Goal: Transaction & Acquisition: Purchase product/service

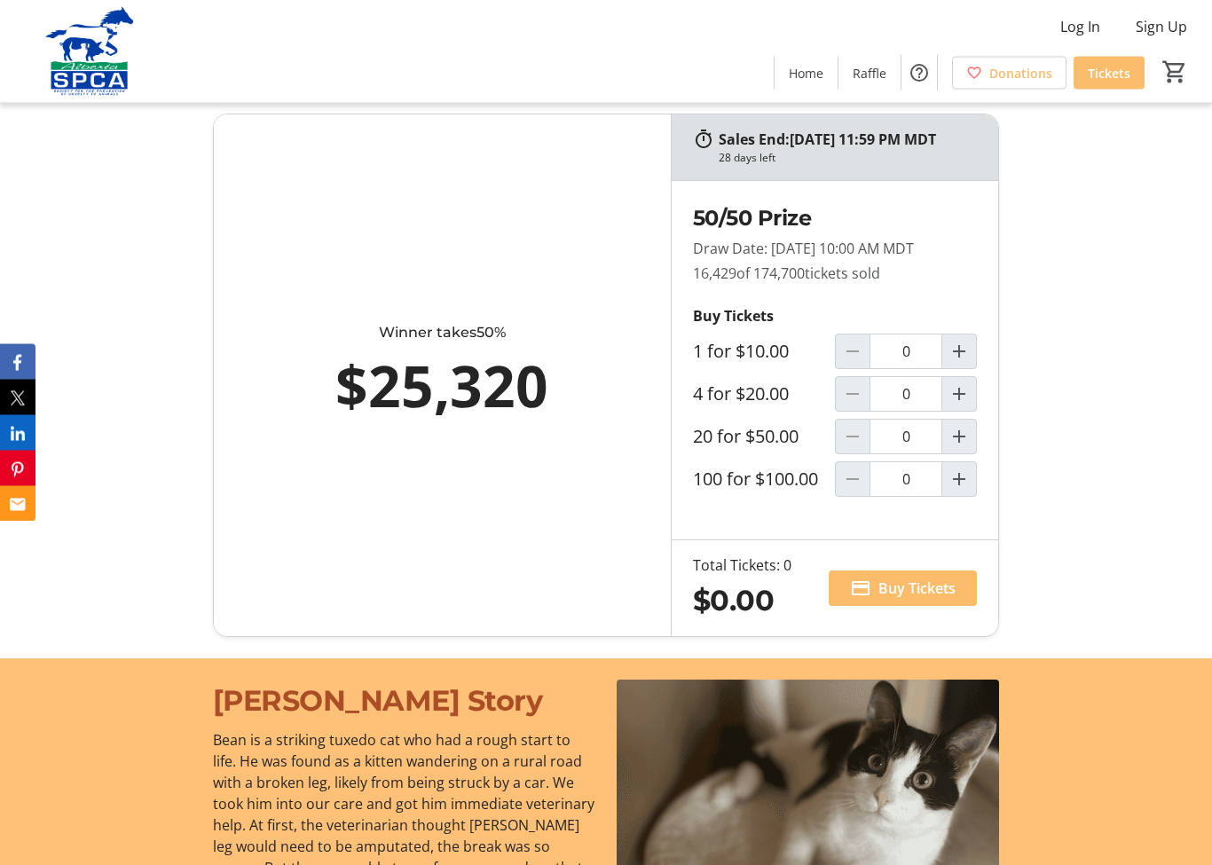
scroll to position [1242, 0]
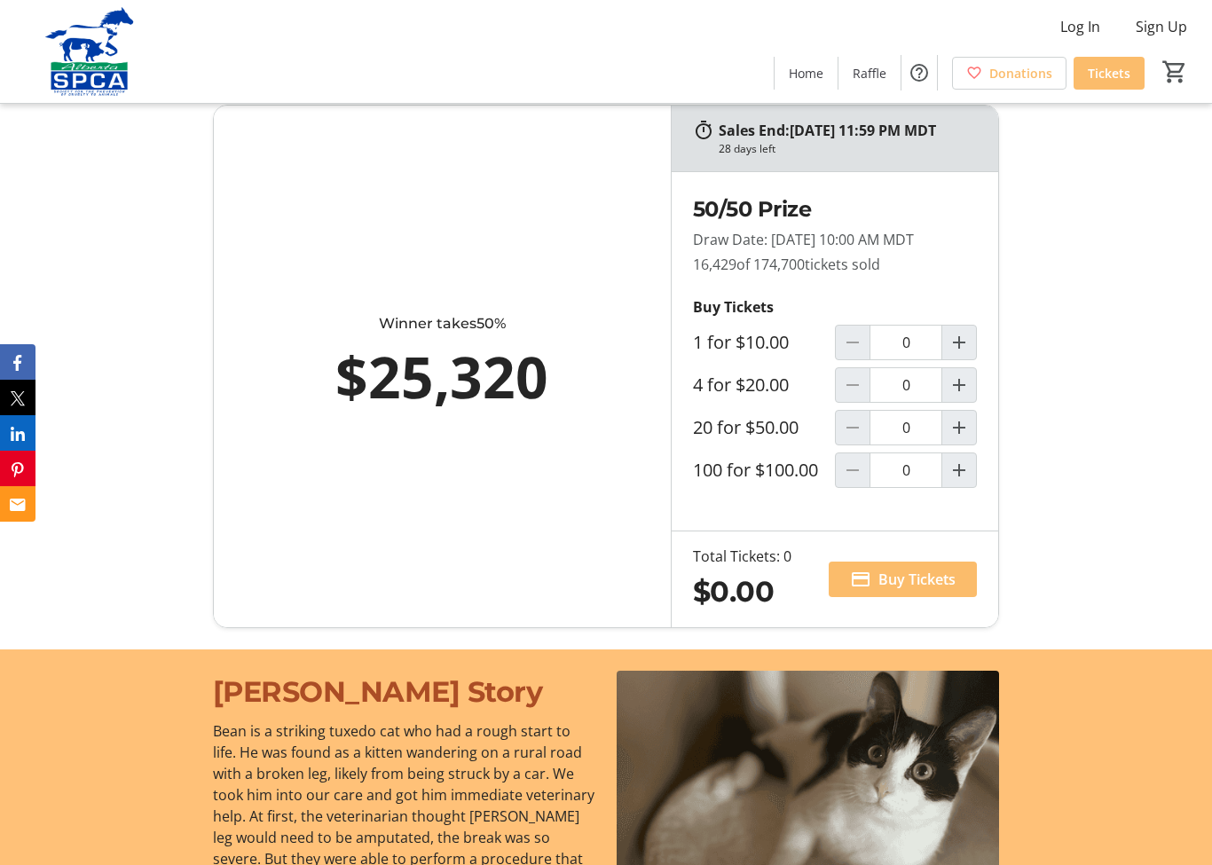
click at [967, 396] on mat-icon "Increment by one" at bounding box center [958, 384] width 21 height 21
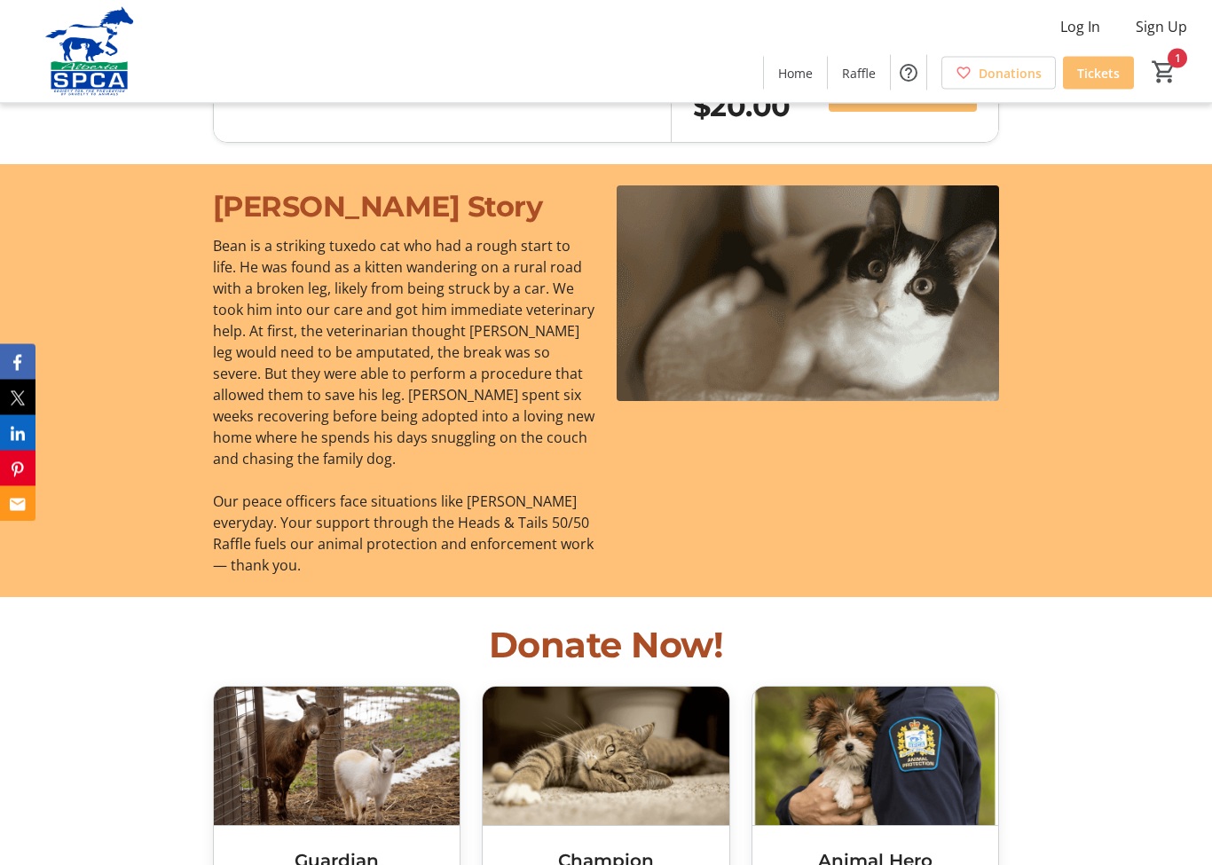
type input "1"
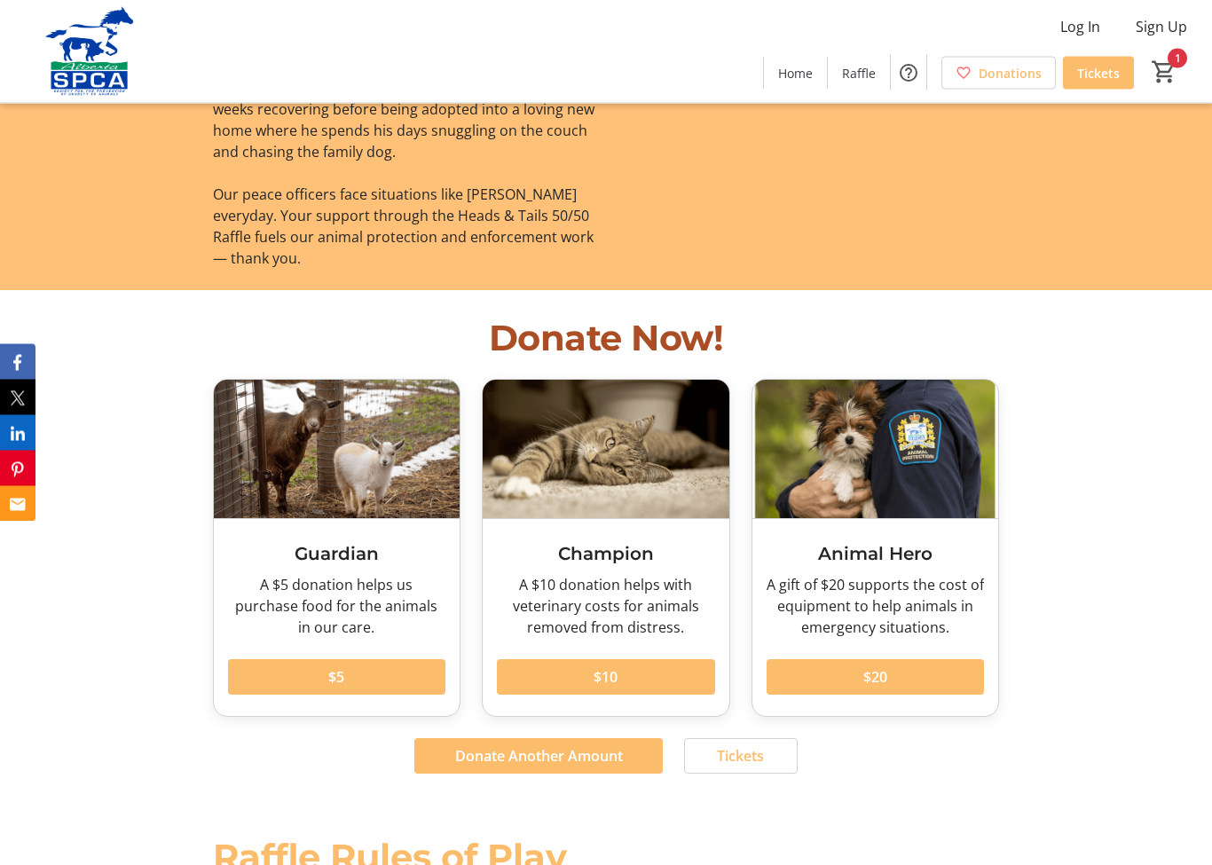
scroll to position [2034, 0]
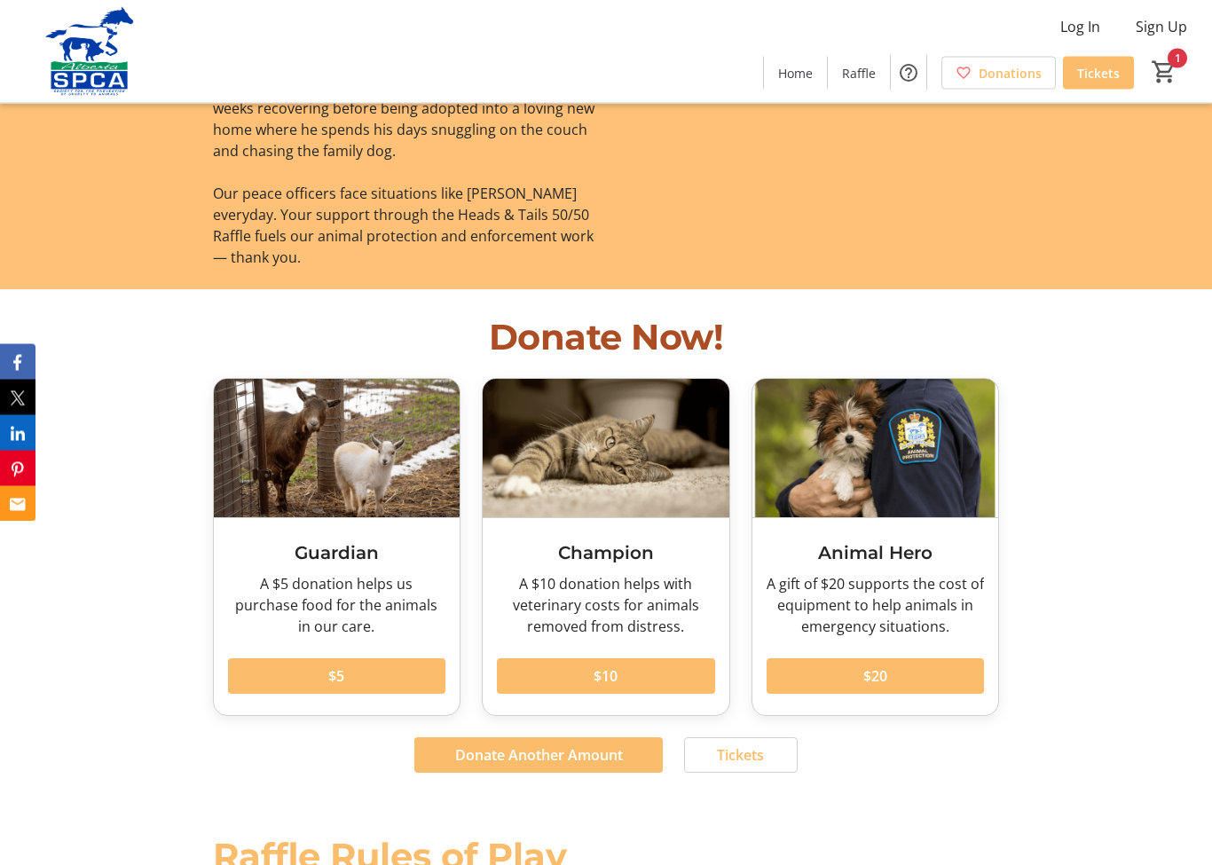
click at [615, 687] on span "$10" at bounding box center [605, 676] width 24 height 21
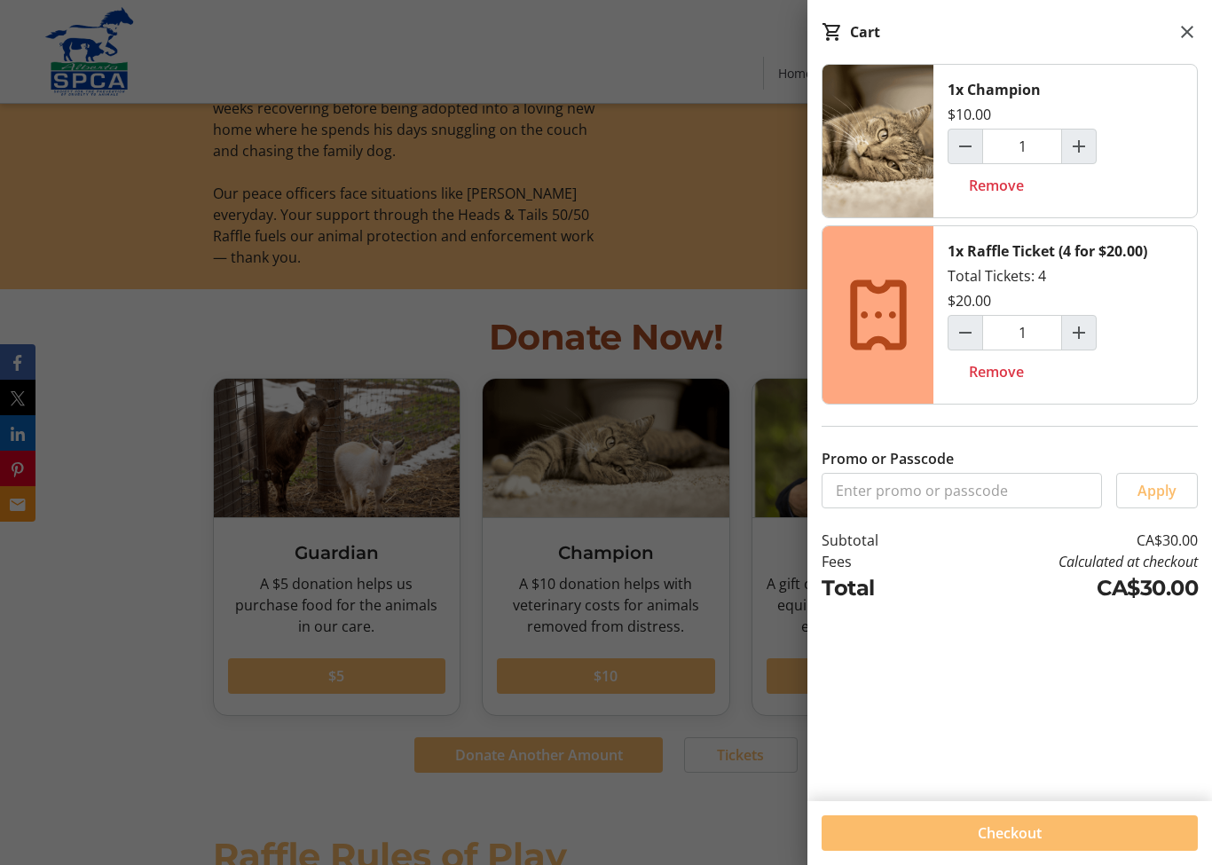
click at [1189, 28] on mat-icon at bounding box center [1186, 31] width 21 height 21
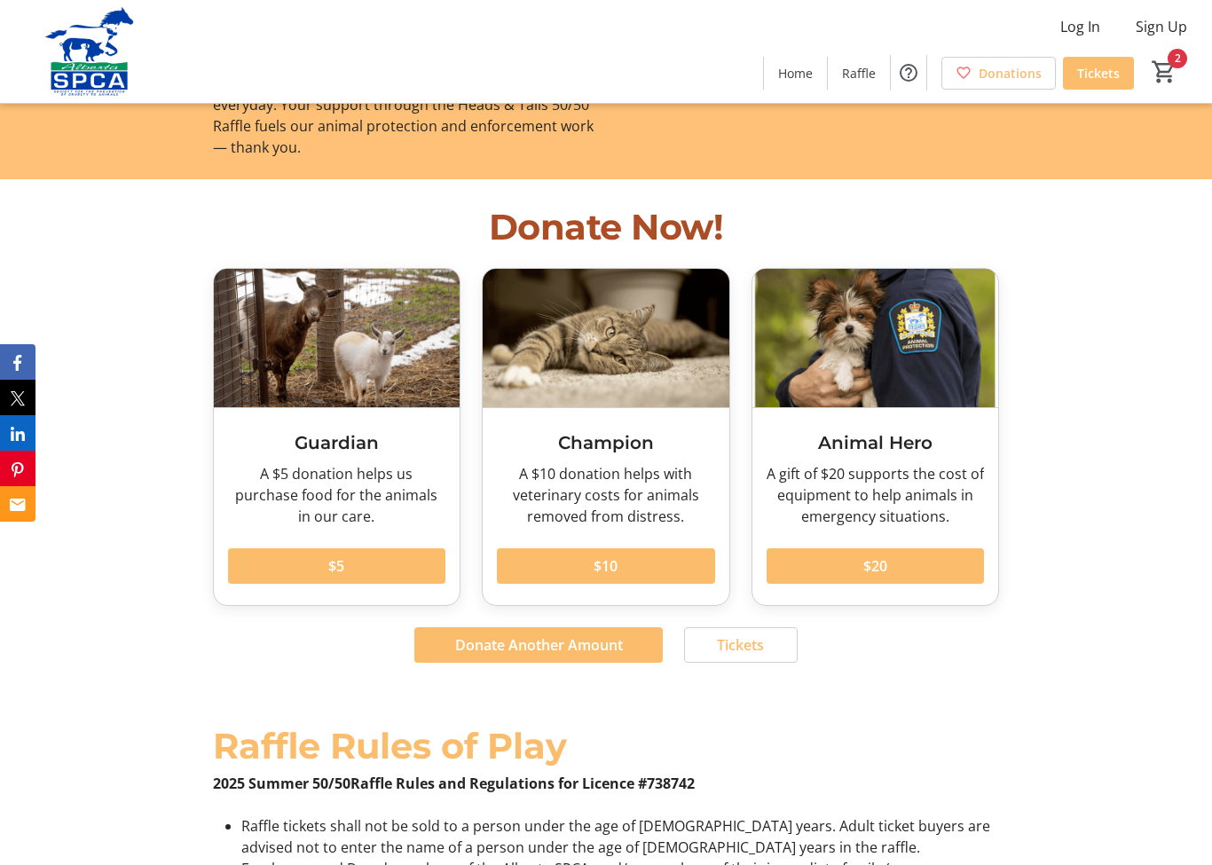
scroll to position [2168, 0]
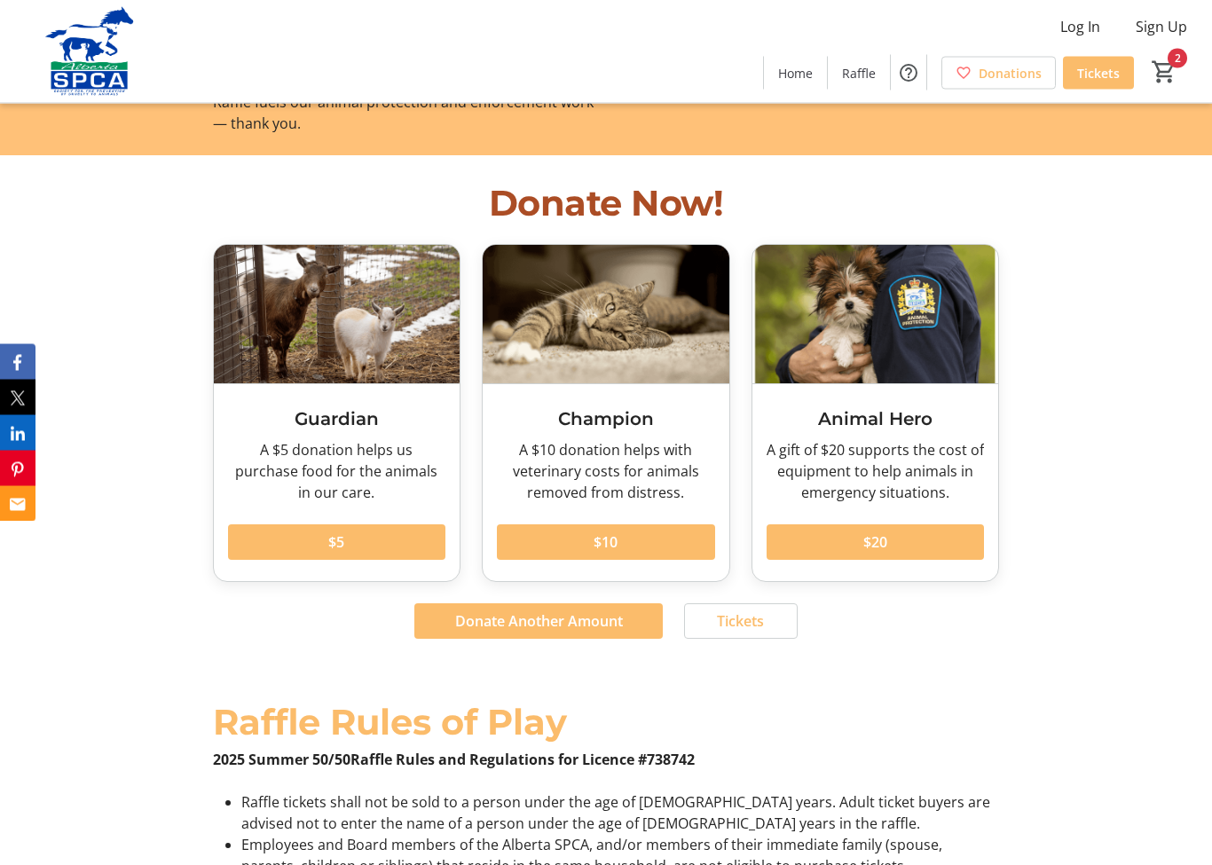
click at [326, 564] on span at bounding box center [337, 543] width 218 height 43
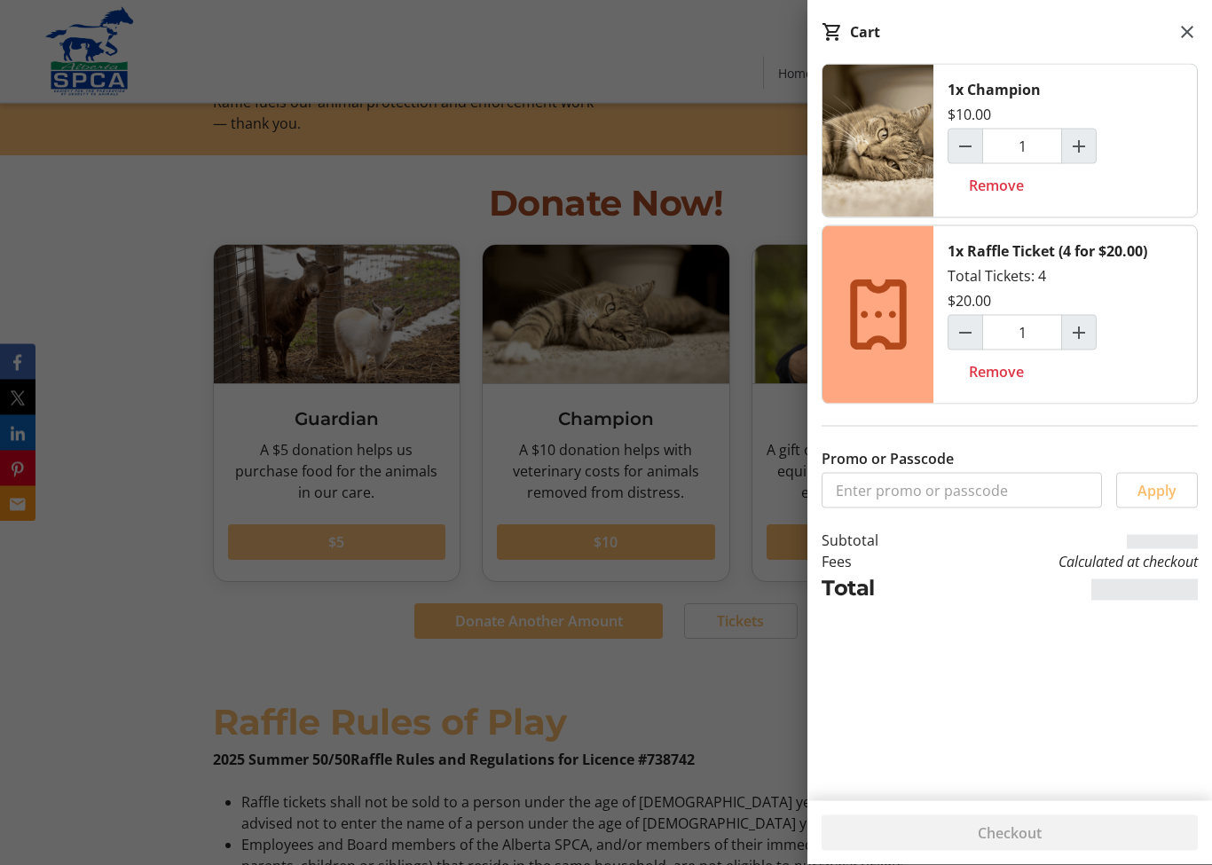
scroll to position [2169, 0]
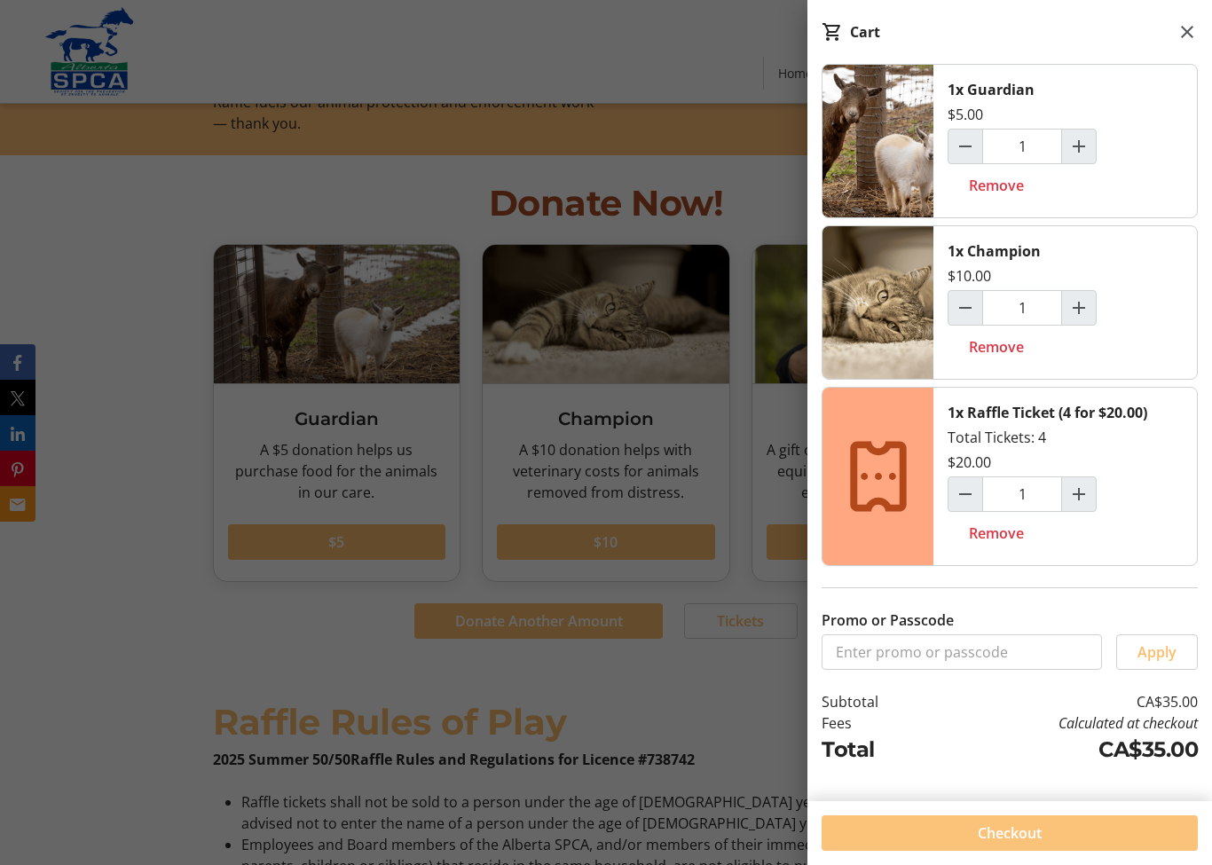
click at [1021, 832] on span "Checkout" at bounding box center [1009, 832] width 64 height 21
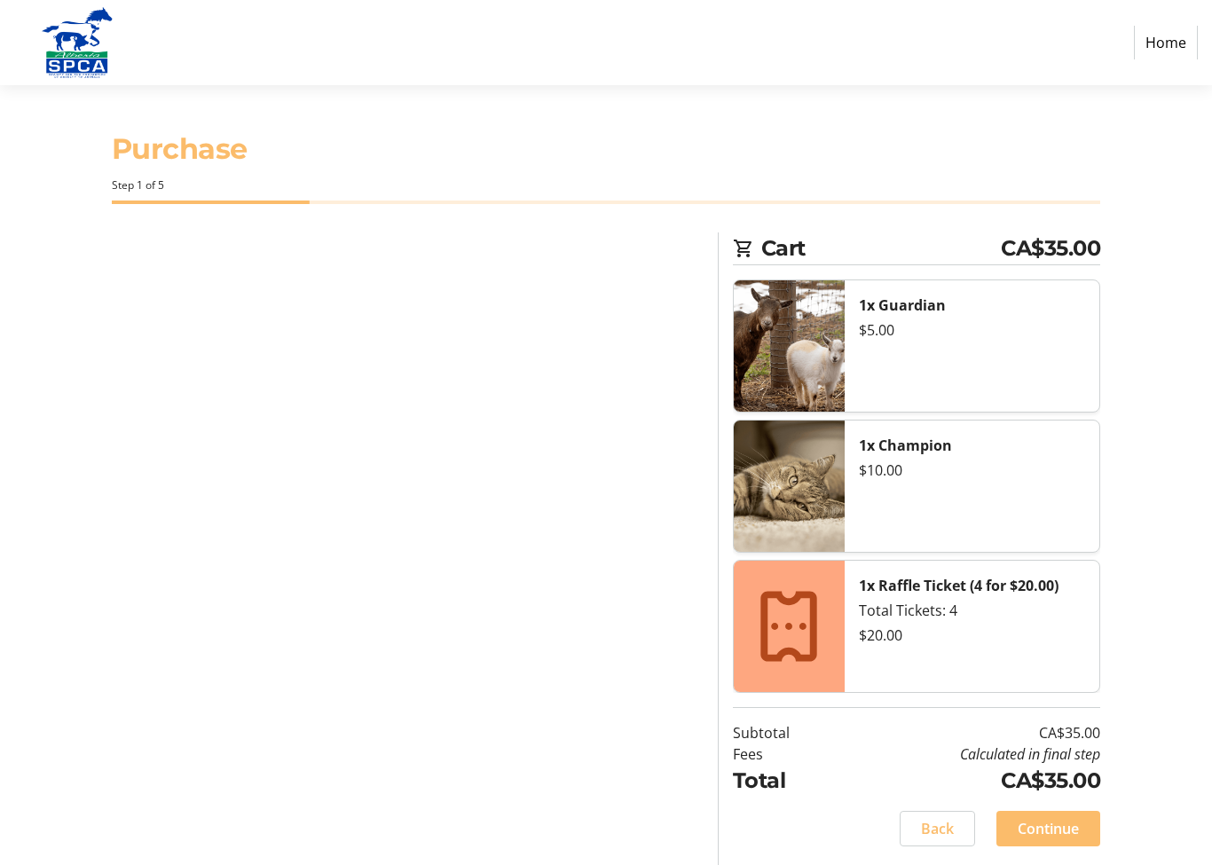
select select "CA"
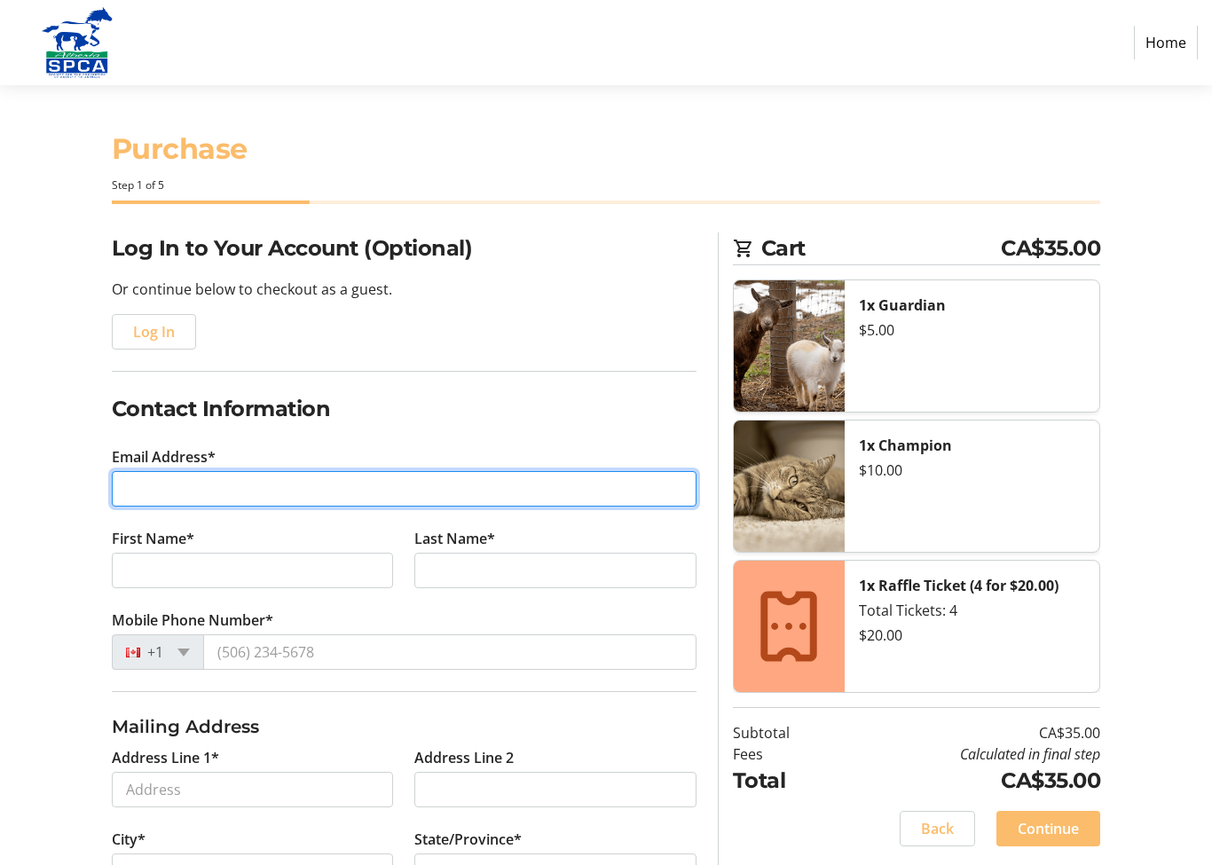
click at [184, 481] on input "Email Address*" at bounding box center [404, 488] width 585 height 35
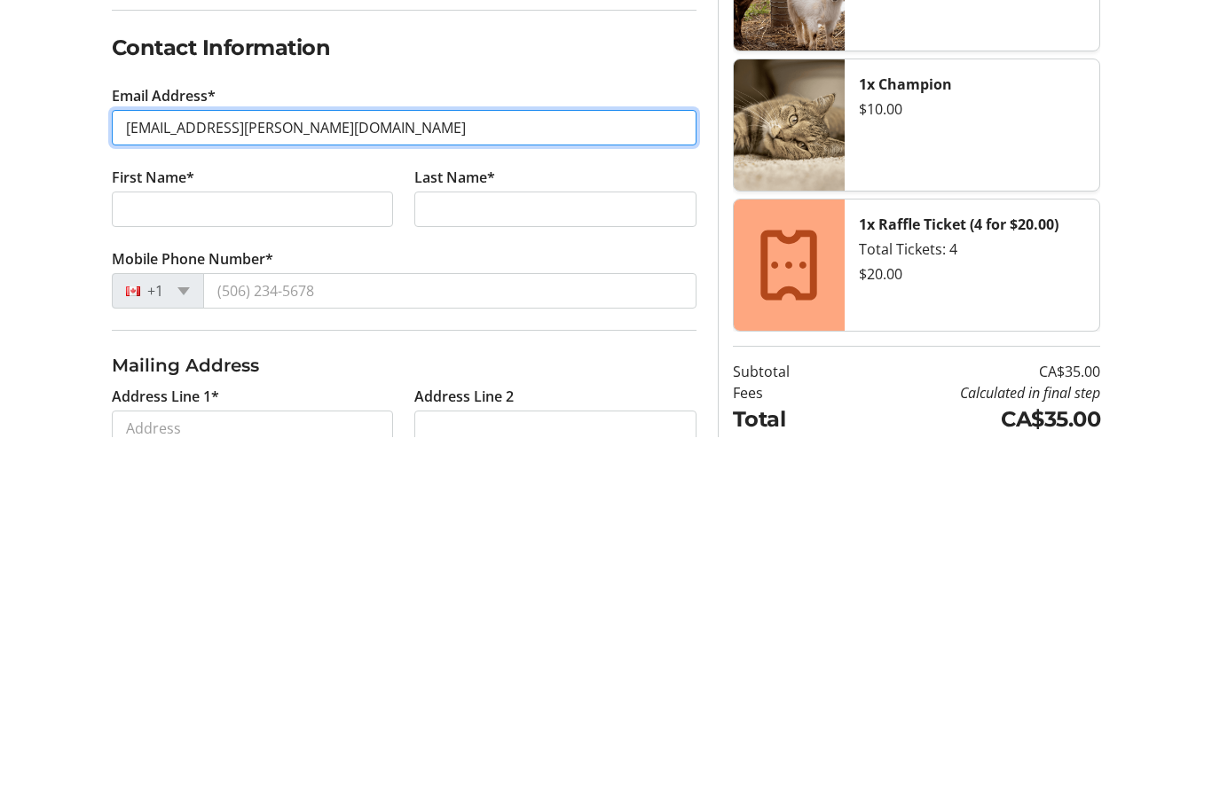
type input "[EMAIL_ADDRESS][PERSON_NAME][DOMAIN_NAME]"
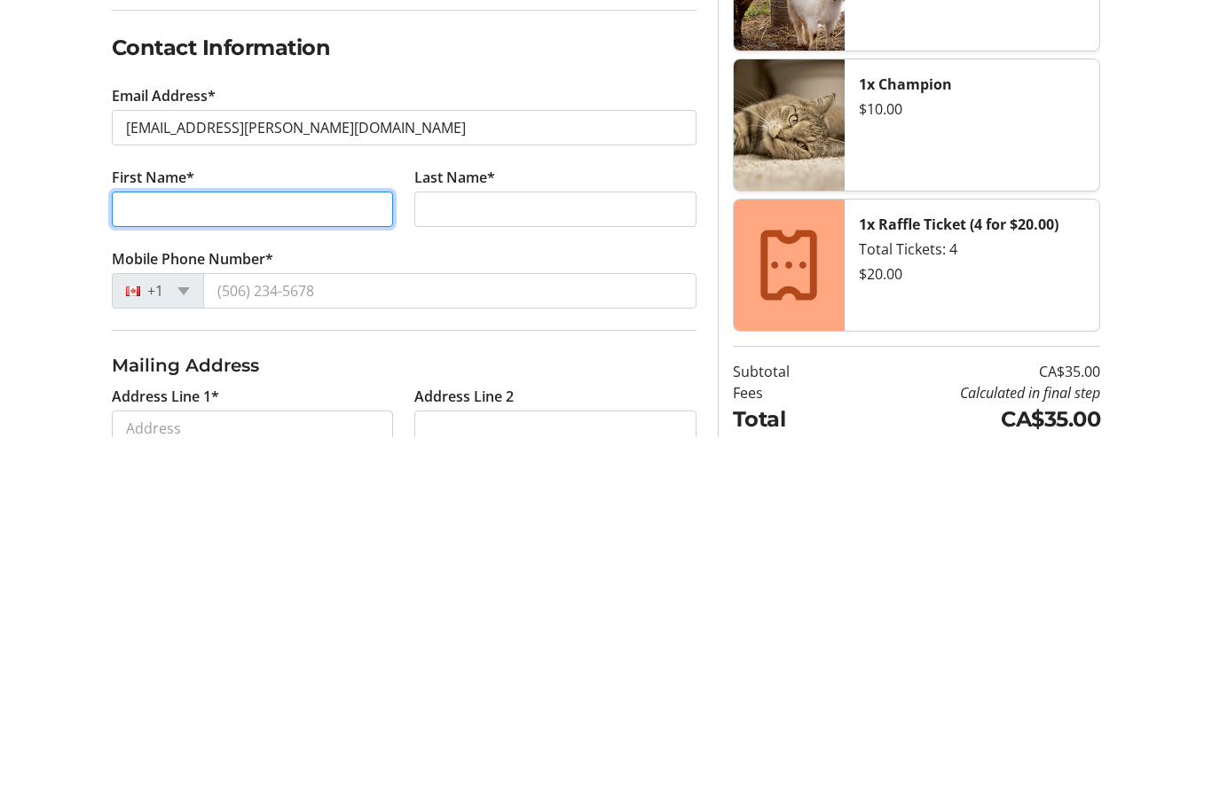
click at [308, 553] on input "First Name*" at bounding box center [253, 570] width 282 height 35
type input "[PERSON_NAME]"
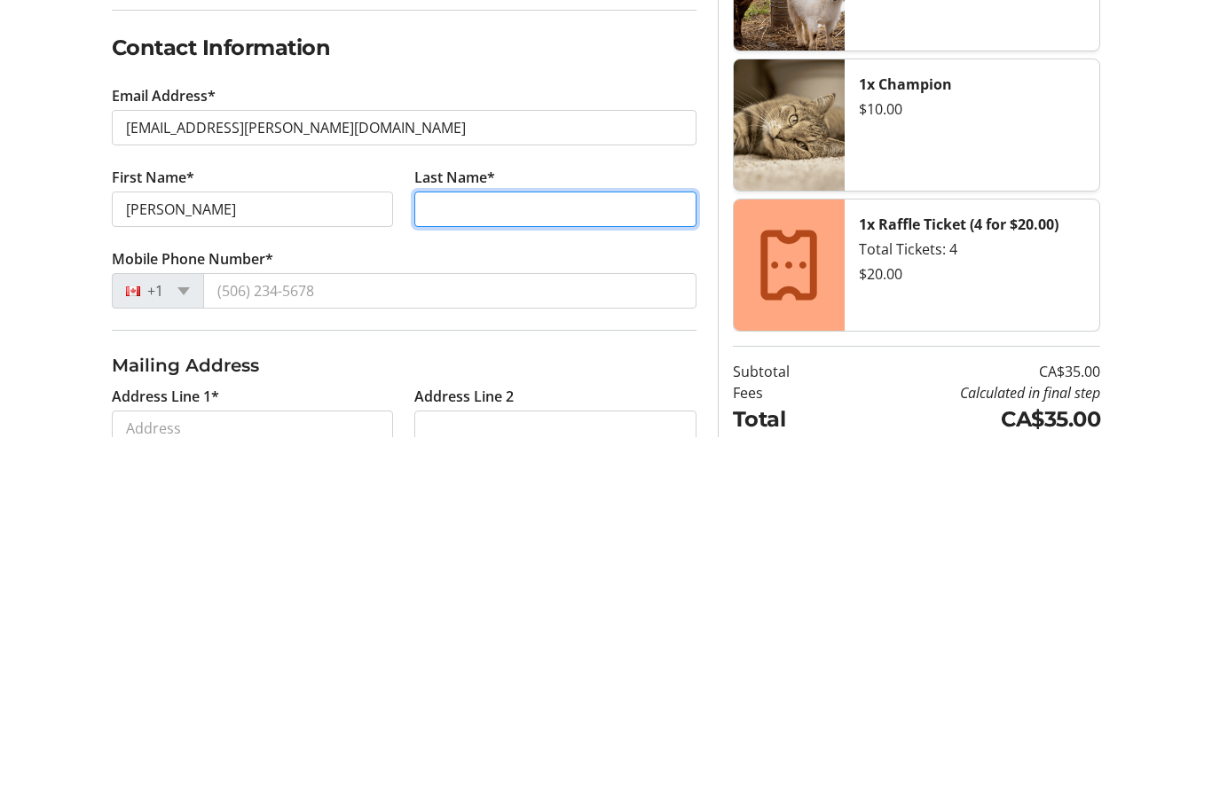
click at [459, 553] on input "Last Name*" at bounding box center [555, 570] width 282 height 35
type input "Daku"
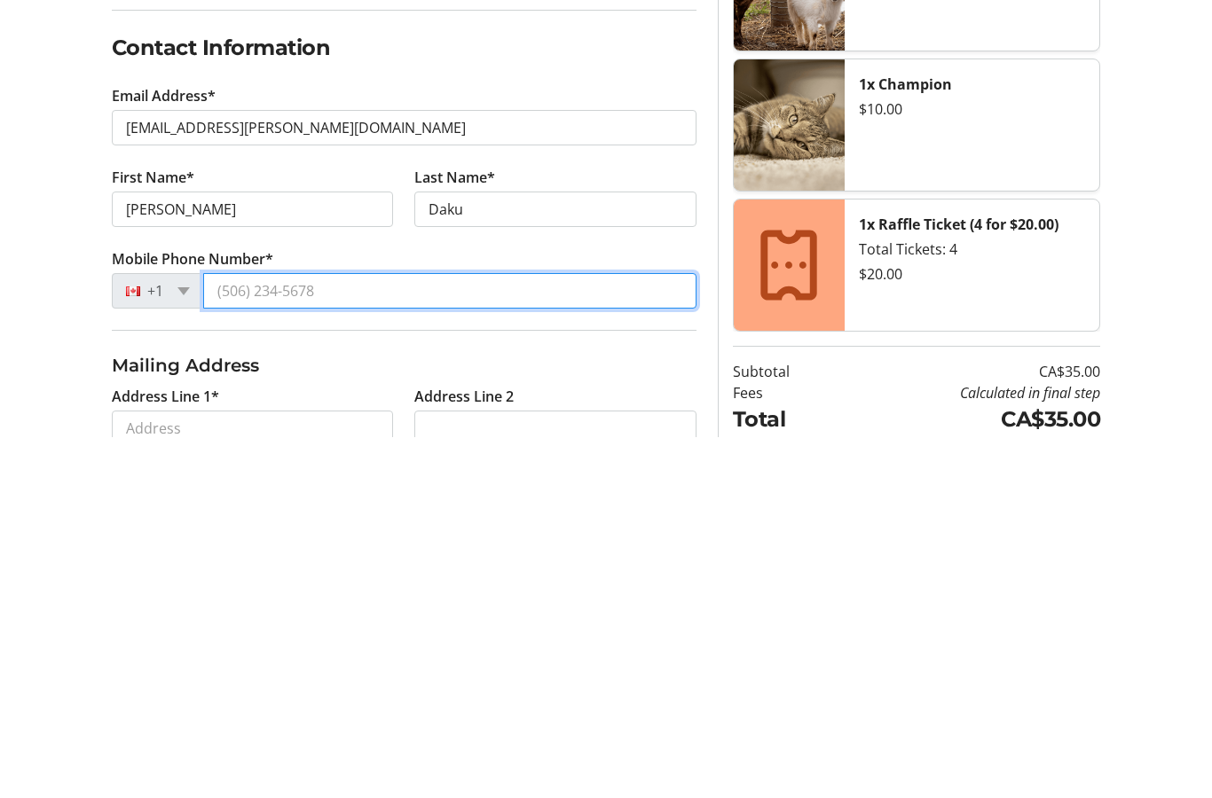
click at [352, 634] on input "Mobile Phone Number*" at bounding box center [449, 651] width 493 height 35
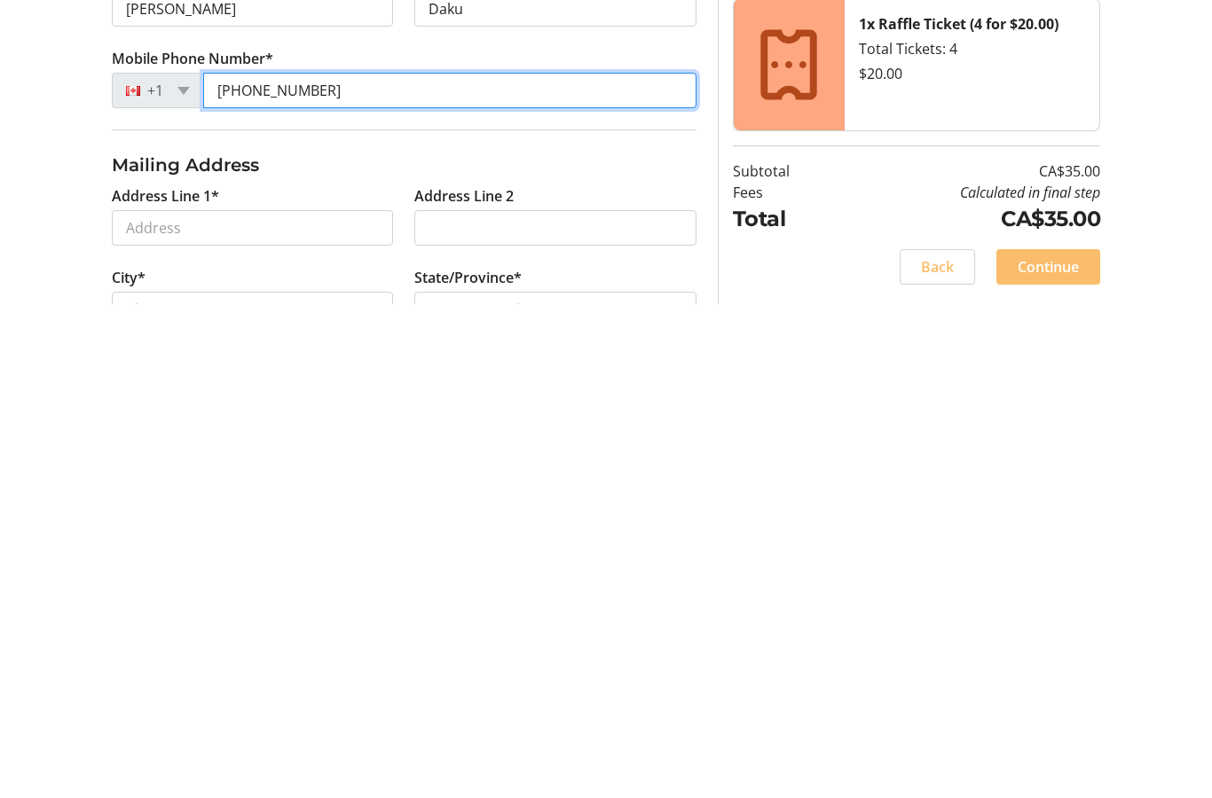
scroll to position [69, 0]
type input "[PHONE_NUMBER]"
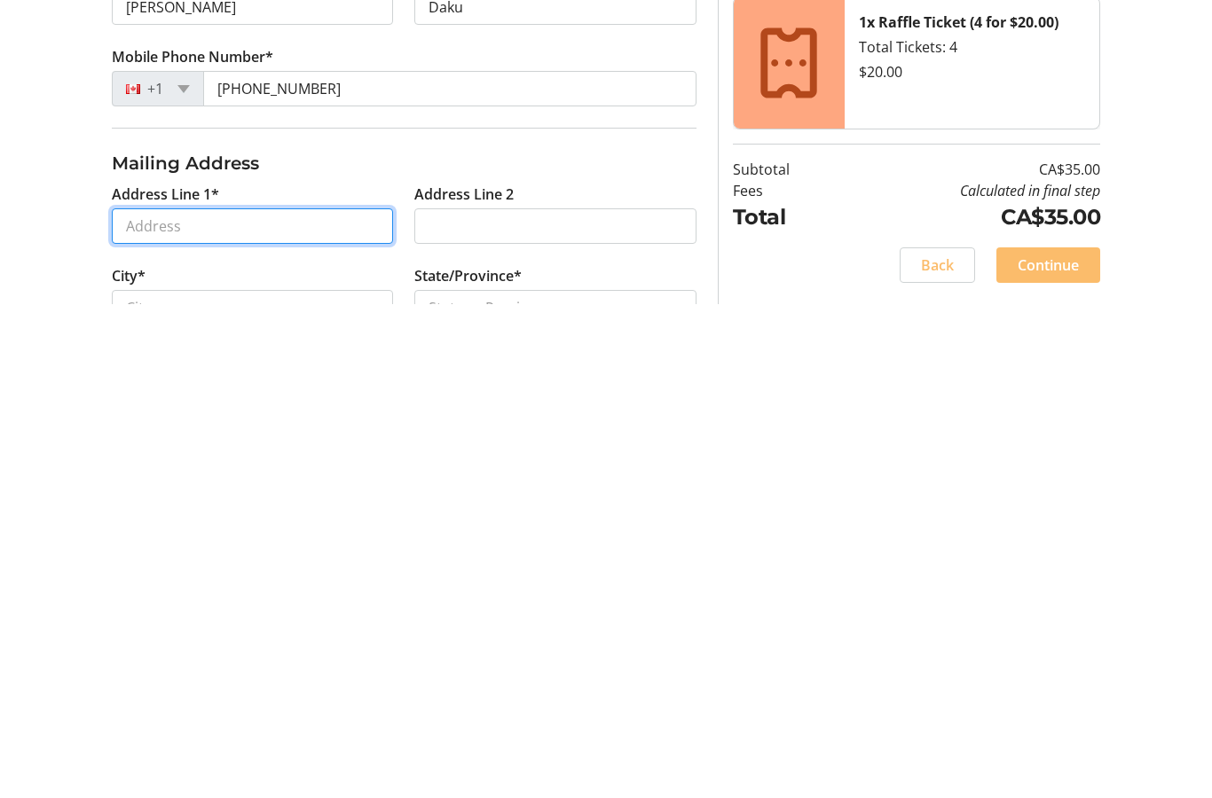
click at [303, 702] on input "Address Line 1*" at bounding box center [253, 719] width 282 height 35
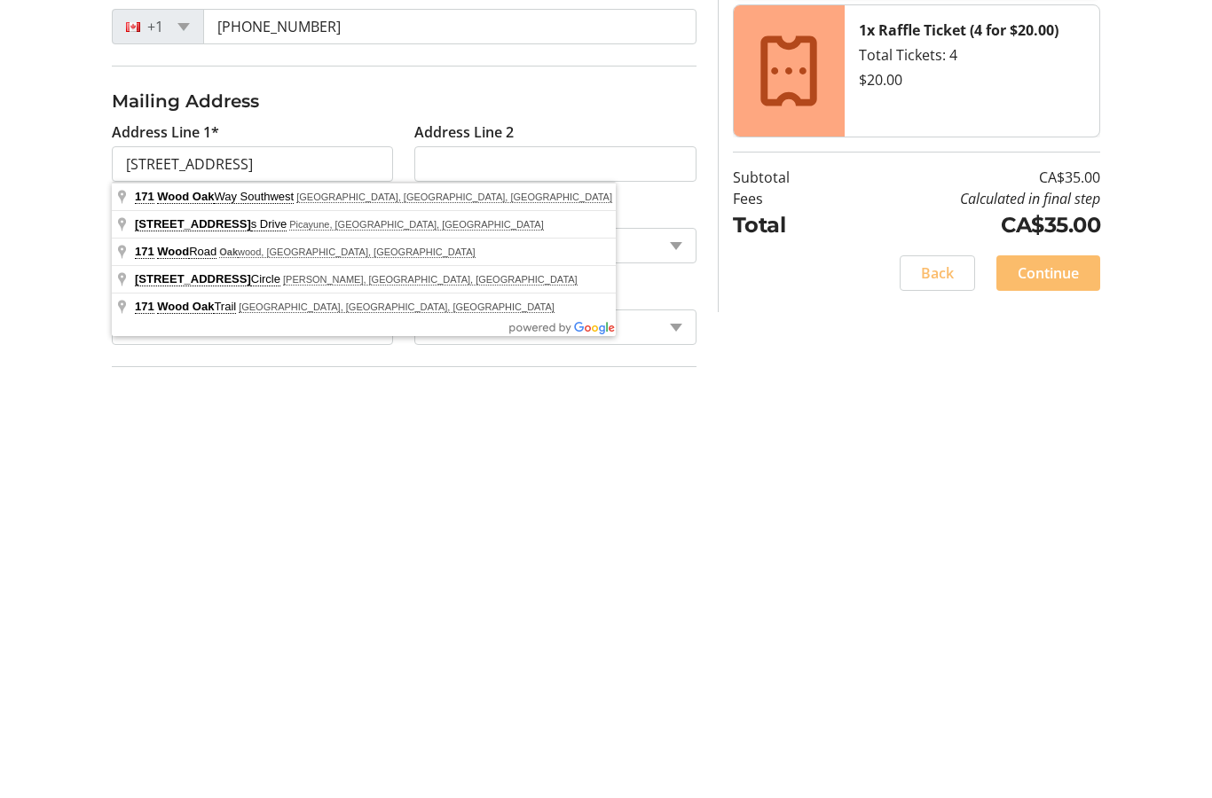
scroll to position [255, 0]
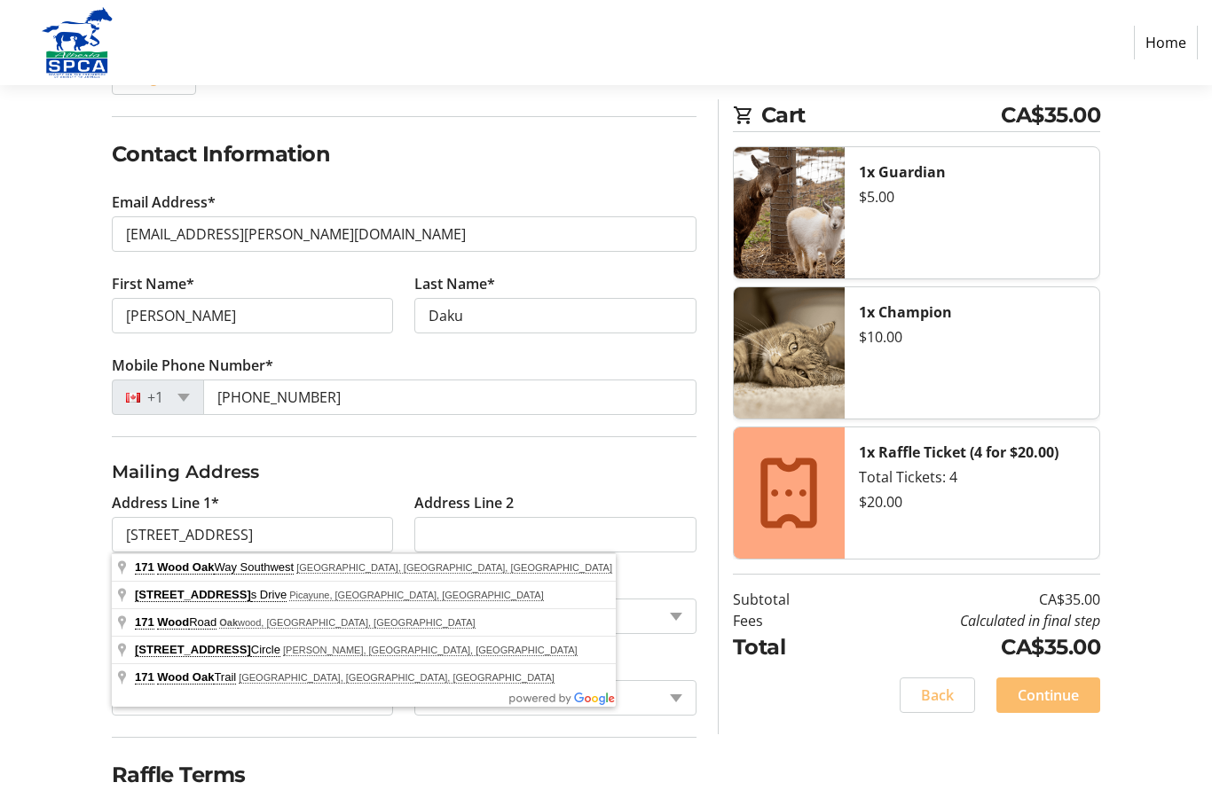
type input "[STREET_ADDRESS]"
type input "[GEOGRAPHIC_DATA]"
select select "AB"
type input "T2W 3R3"
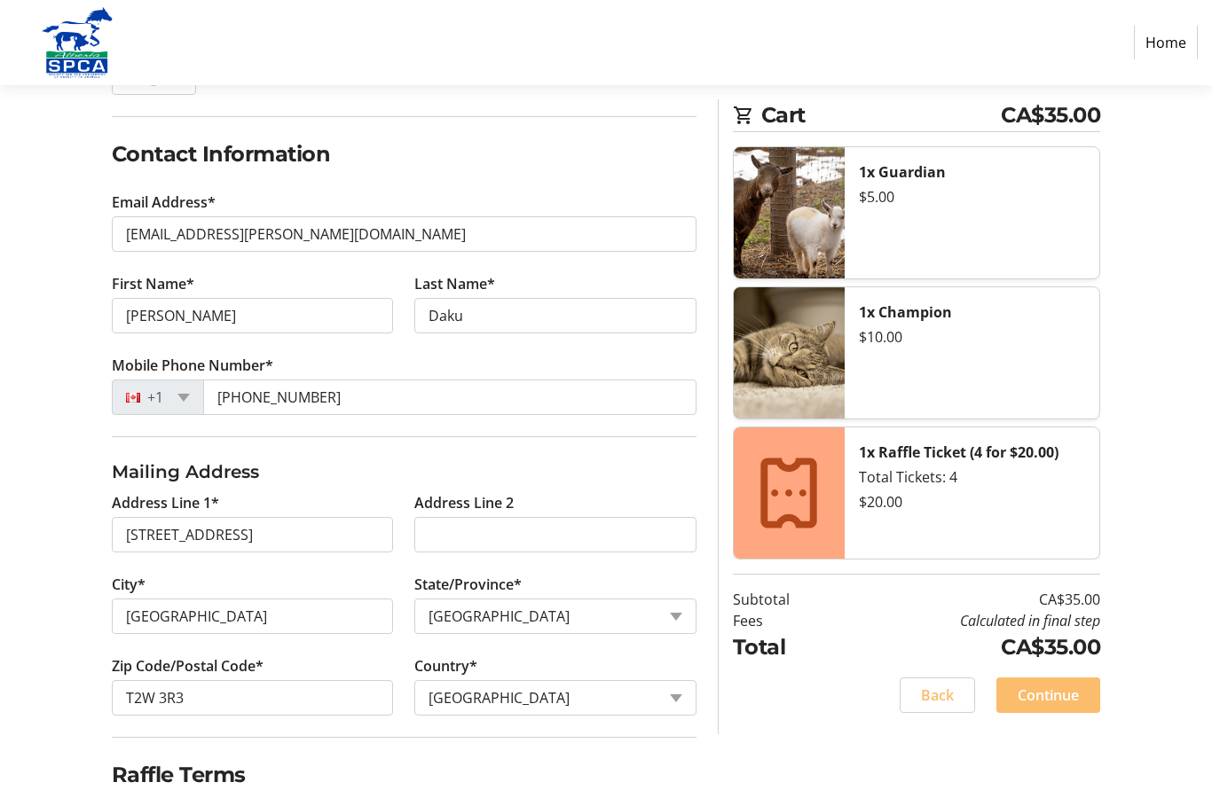
scroll to position [326, 0]
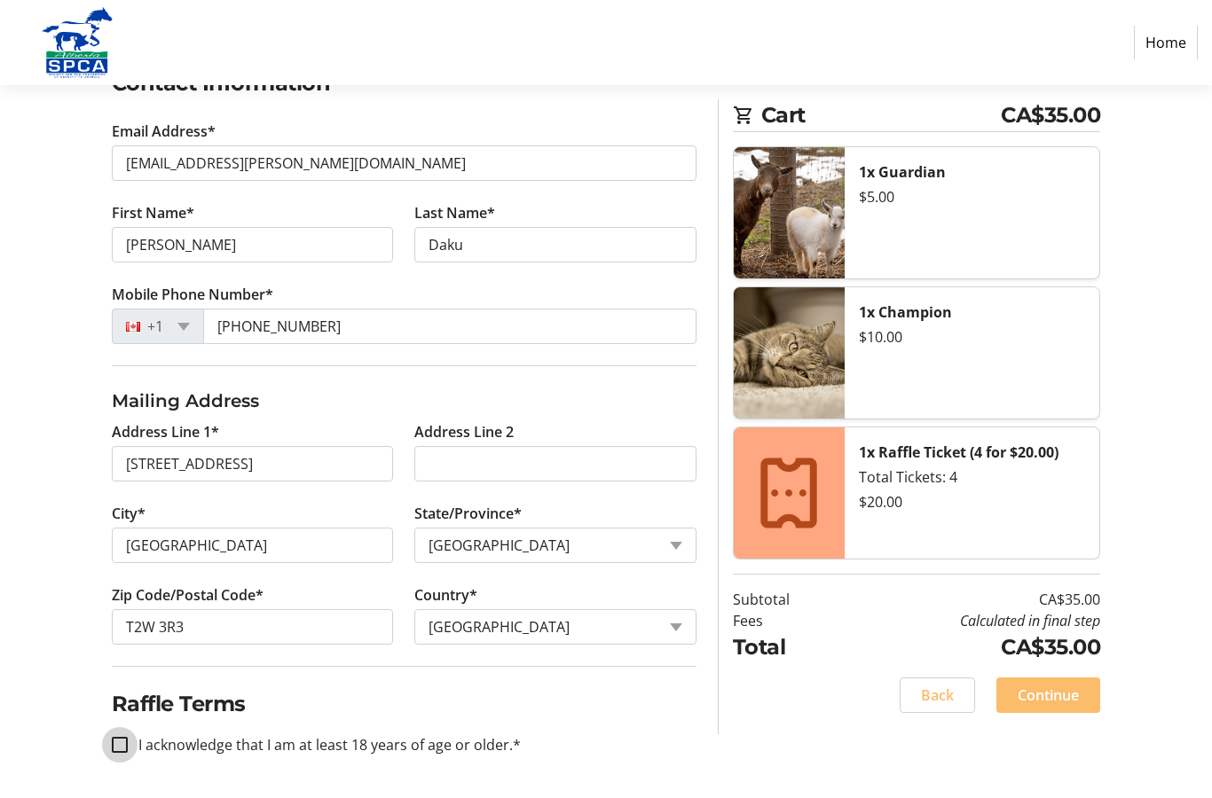
click at [127, 747] on input "I acknowledge that I am at least 18 years of age or older.*" at bounding box center [120, 745] width 16 height 16
checkbox input "true"
click at [1042, 694] on span "Continue" at bounding box center [1047, 695] width 61 height 21
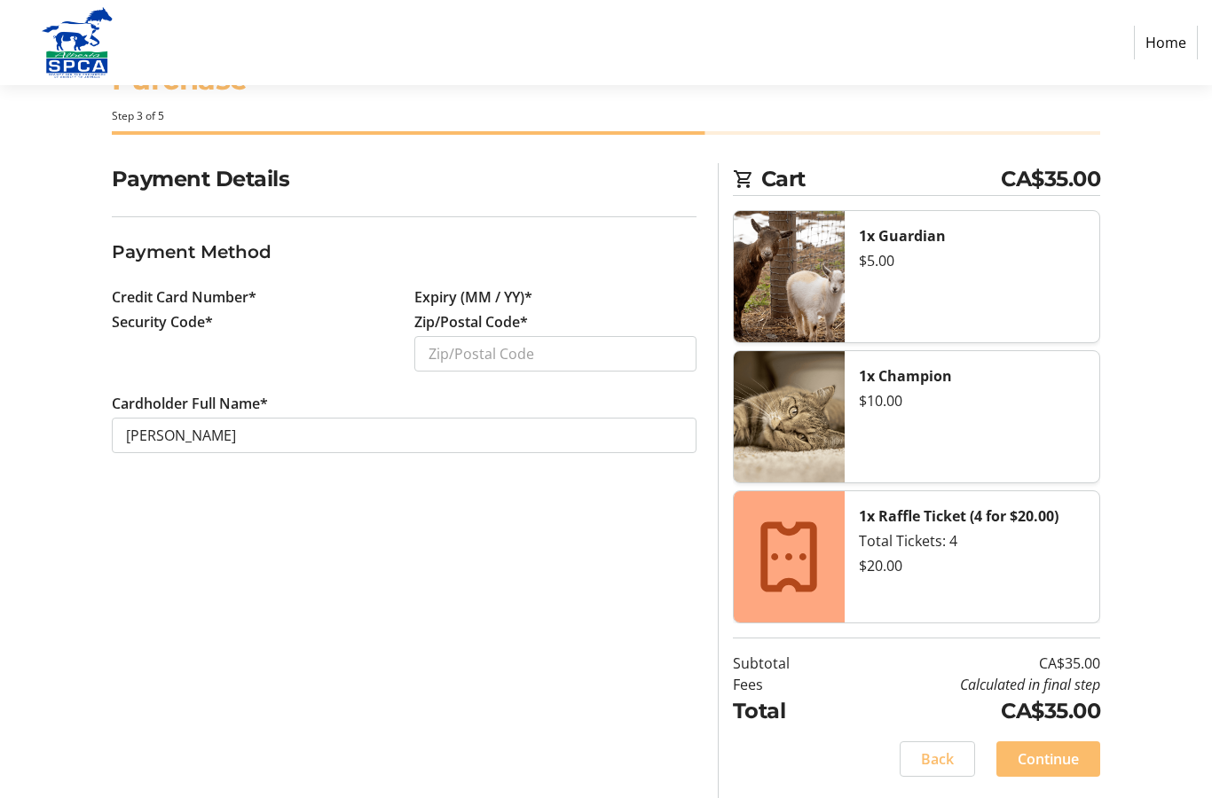
scroll to position [71, 0]
